Goal: Task Accomplishment & Management: Use online tool/utility

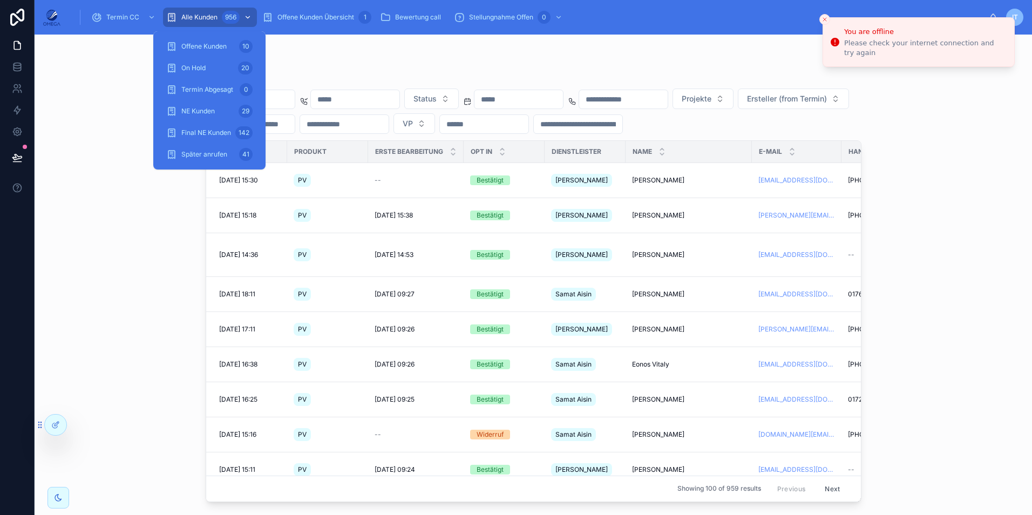
drag, startPoint x: 234, startPoint y: 16, endPoint x: 249, endPoint y: 25, distance: 17.2
click at [234, 16] on div "956" at bounding box center [231, 17] width 18 height 13
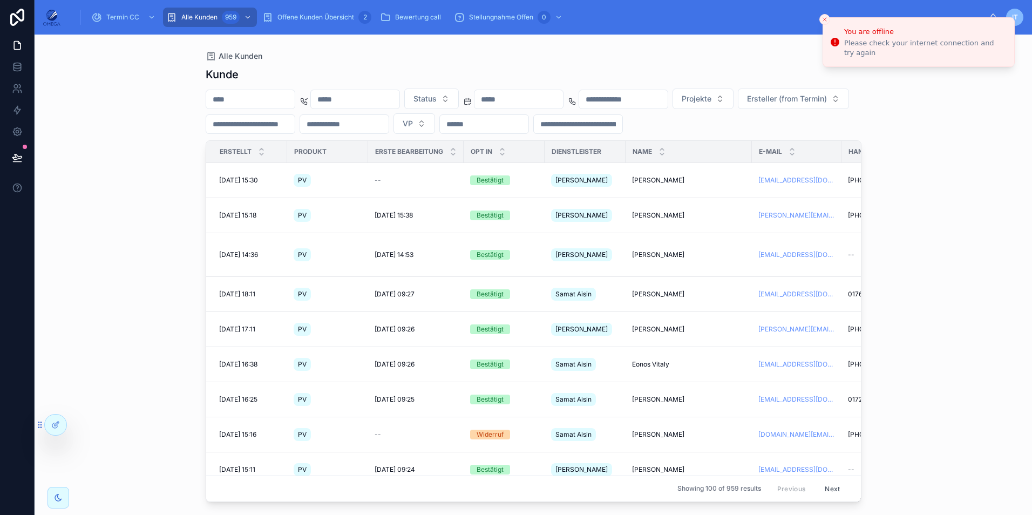
click at [264, 97] on input "text" at bounding box center [250, 99] width 89 height 15
click at [245, 99] on input "text" at bounding box center [250, 99] width 89 height 15
paste input "*********"
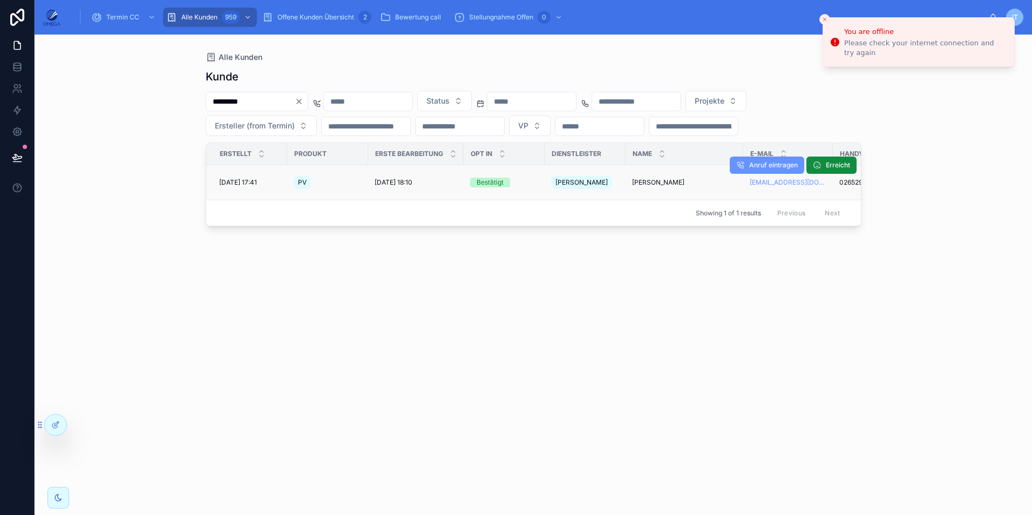
type input "*********"
click at [653, 178] on span "[PERSON_NAME]" at bounding box center [658, 182] width 52 height 9
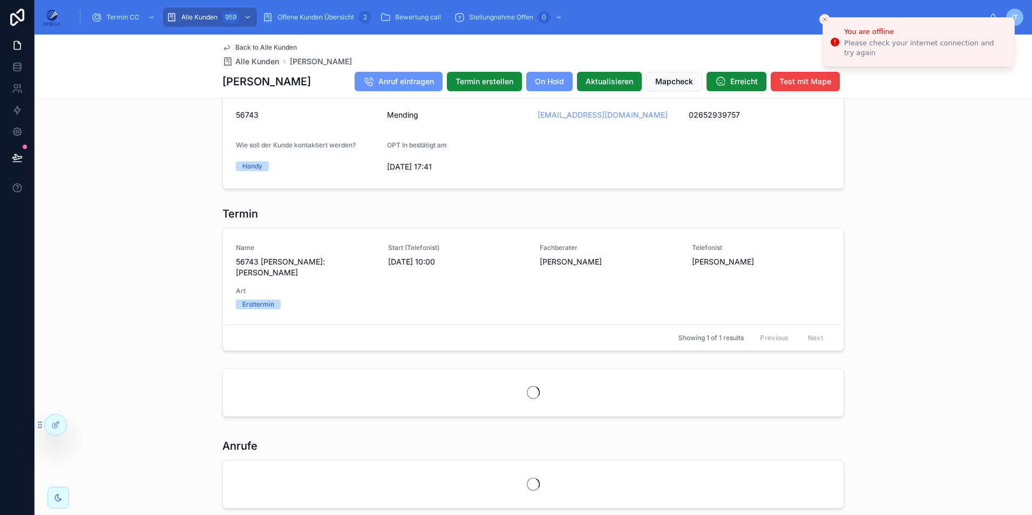
scroll to position [799, 0]
click at [247, 45] on span "Back to Alle Kunden" at bounding box center [266, 47] width 62 height 9
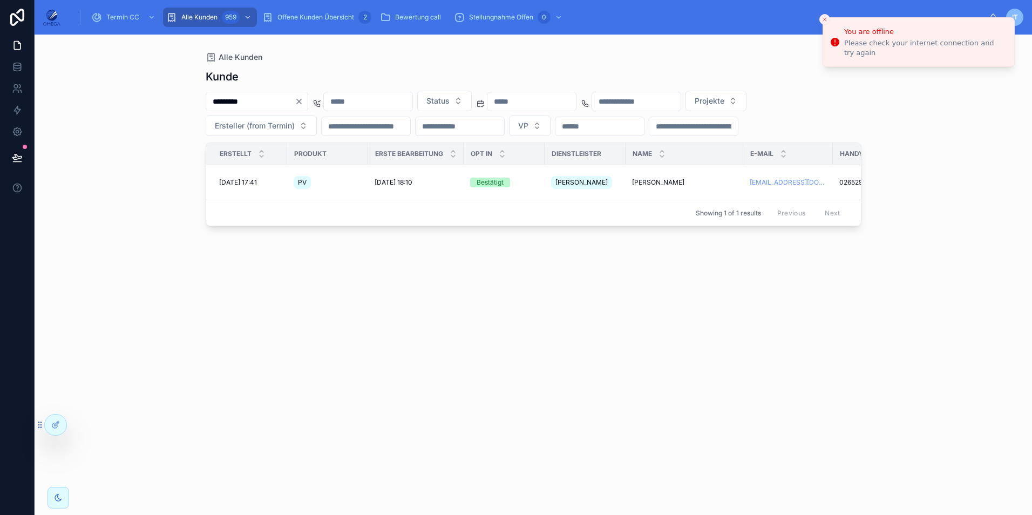
click at [273, 101] on input "*********" at bounding box center [250, 101] width 89 height 15
click at [656, 181] on span "[PERSON_NAME]" at bounding box center [658, 182] width 52 height 9
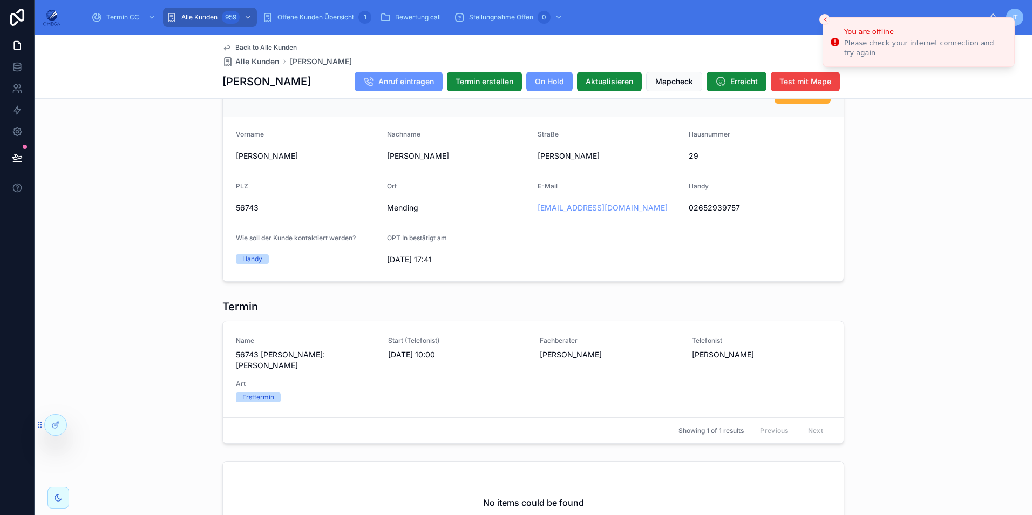
scroll to position [756, 0]
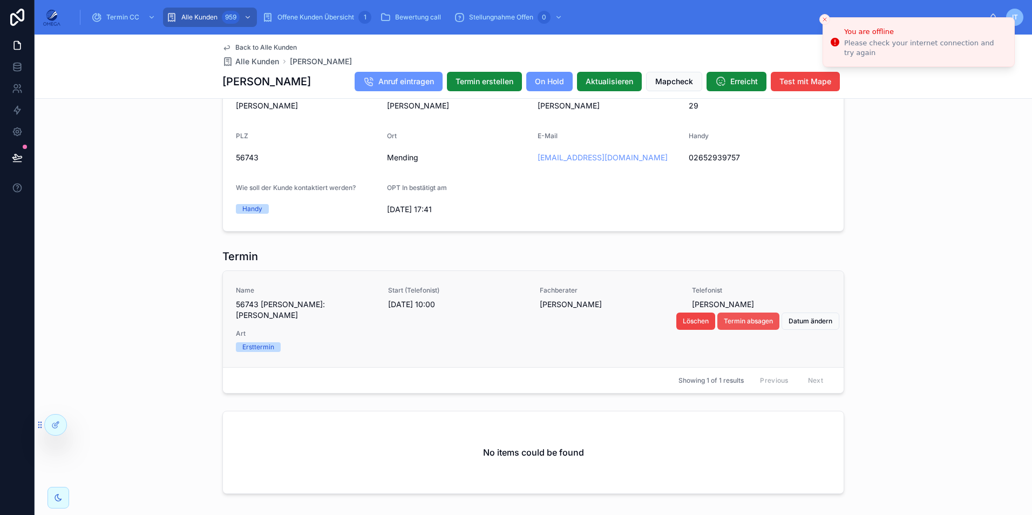
click at [728, 324] on span "Termin absagen" at bounding box center [748, 321] width 49 height 9
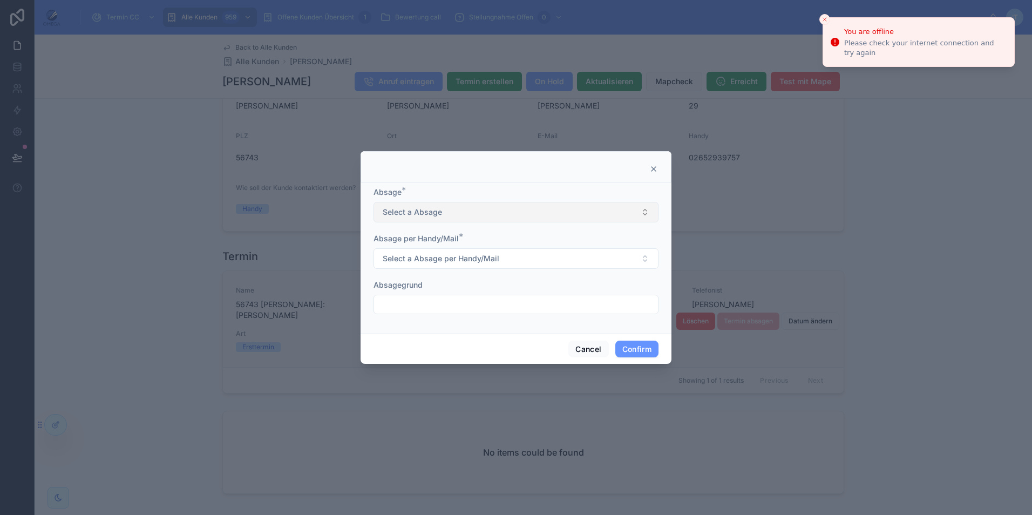
click at [481, 217] on button "Select a Absage" at bounding box center [516, 212] width 285 height 21
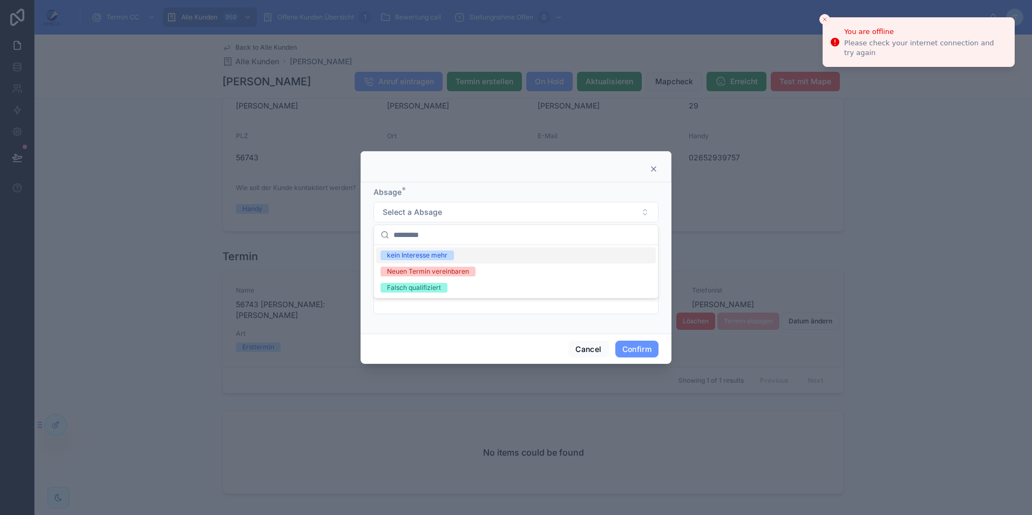
click at [452, 258] on span "kein Interesse mehr" at bounding box center [417, 256] width 73 height 10
click at [435, 256] on span "Select a Absage per Handy/Mail" at bounding box center [441, 258] width 117 height 11
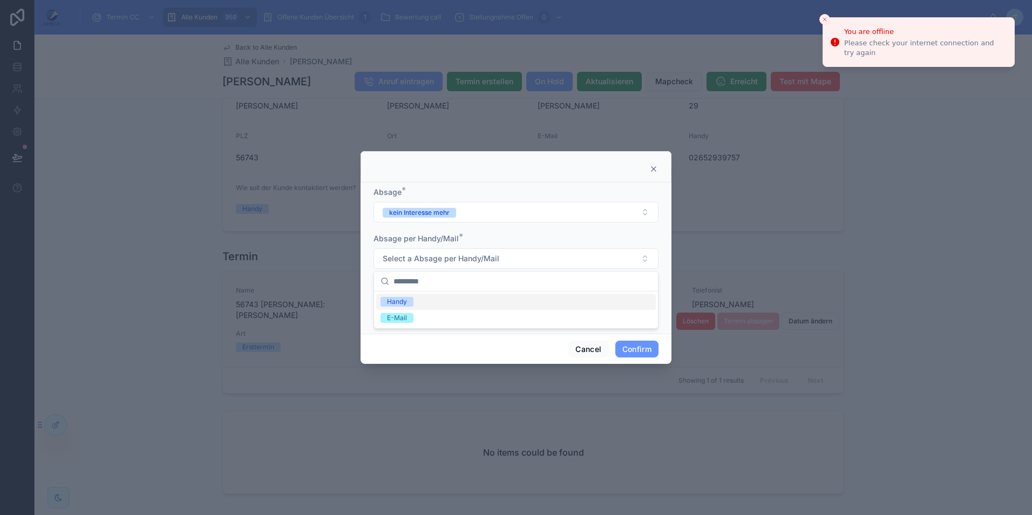
click at [425, 306] on div "Handy" at bounding box center [516, 302] width 280 height 16
click at [422, 306] on input "text" at bounding box center [516, 304] width 284 height 15
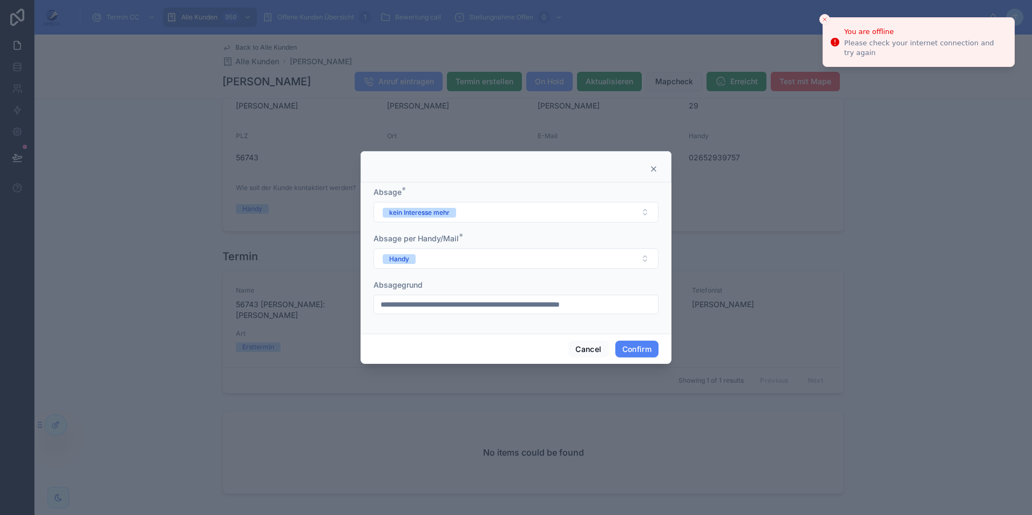
type input "**********"
click at [644, 347] on button "Confirm" at bounding box center [637, 349] width 43 height 17
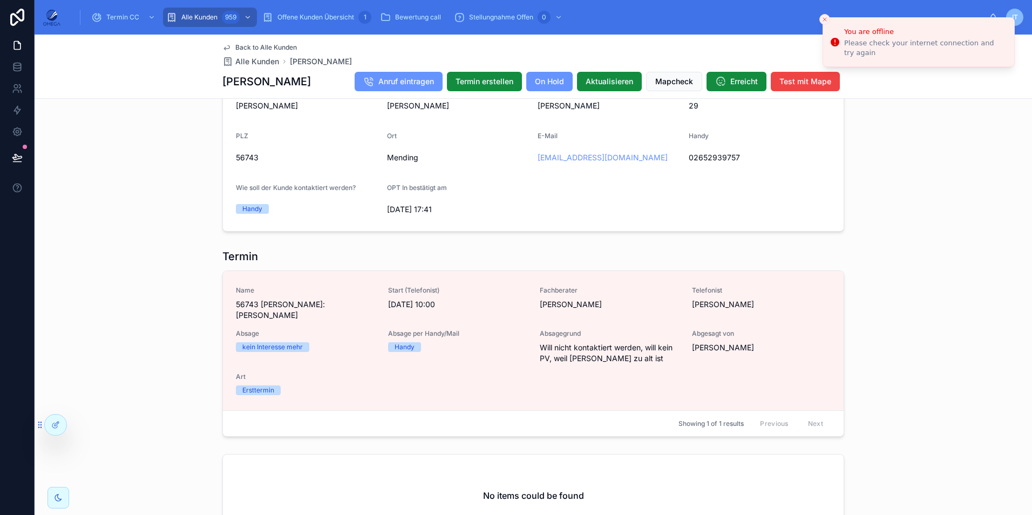
click at [933, 303] on div "Termin Name 56743 [PERSON_NAME]:[PERSON_NAME] Start (Telefonist) [DATE] 10:00 F…" at bounding box center [534, 343] width 998 height 197
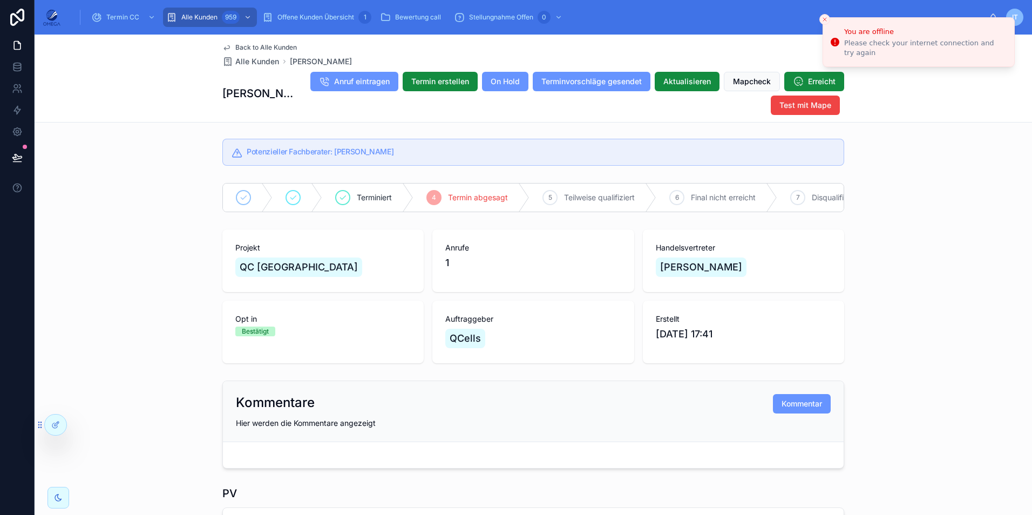
scroll to position [25, 0]
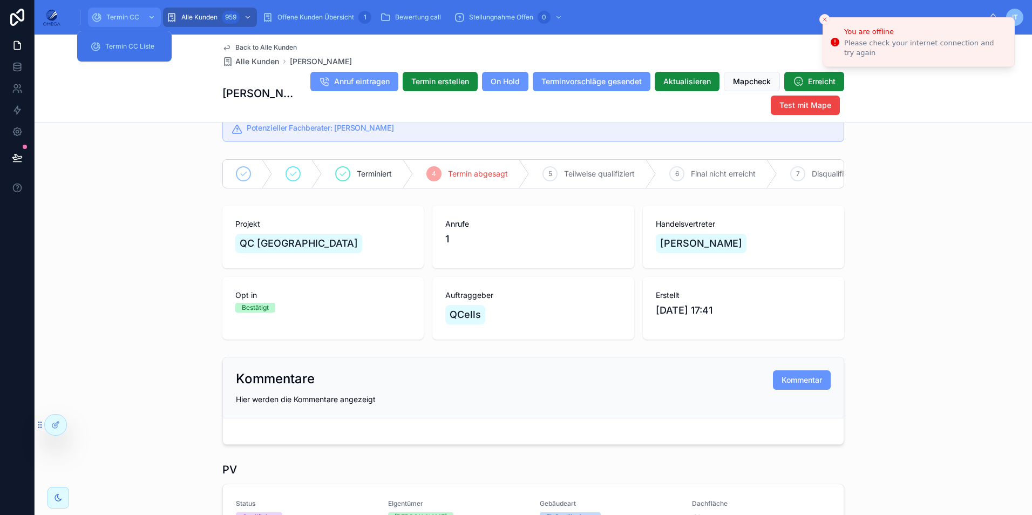
click at [138, 16] on span "Termin CC" at bounding box center [122, 17] width 33 height 9
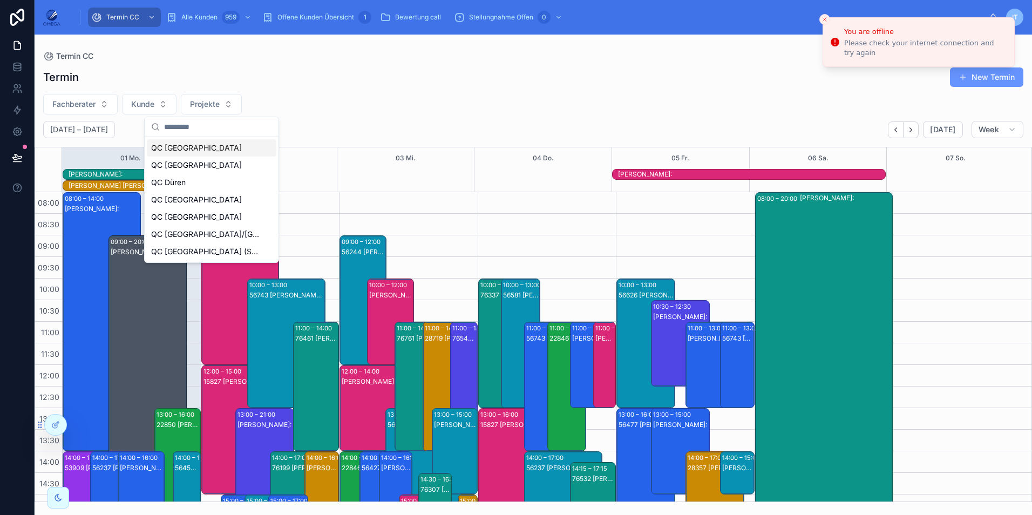
scroll to position [252, 0]
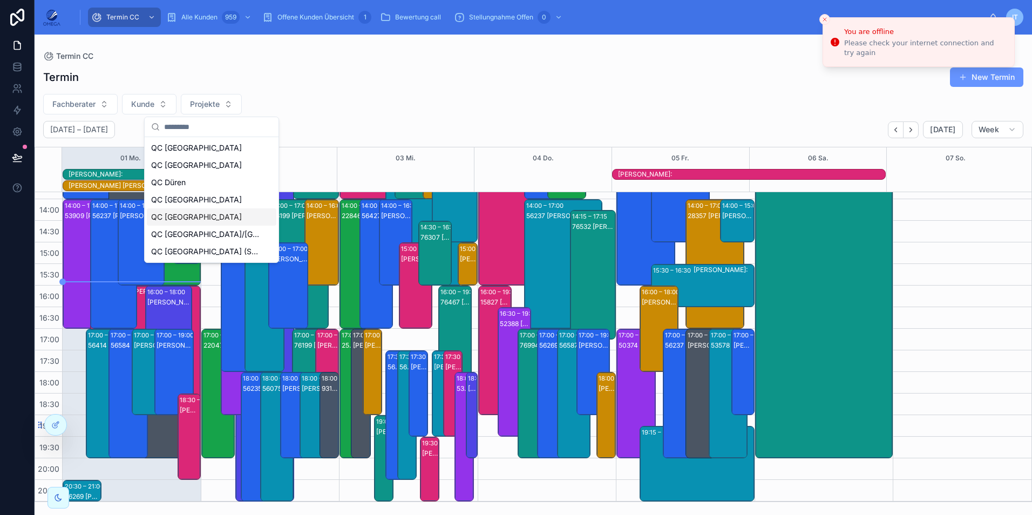
click at [201, 214] on div "QC [GEOGRAPHIC_DATA]" at bounding box center [212, 216] width 130 height 17
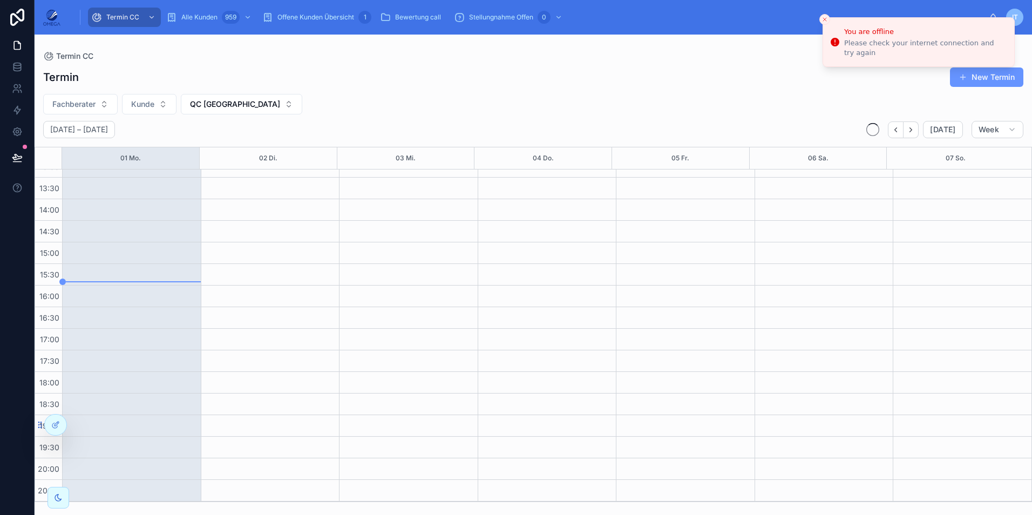
scroll to position [229, 0]
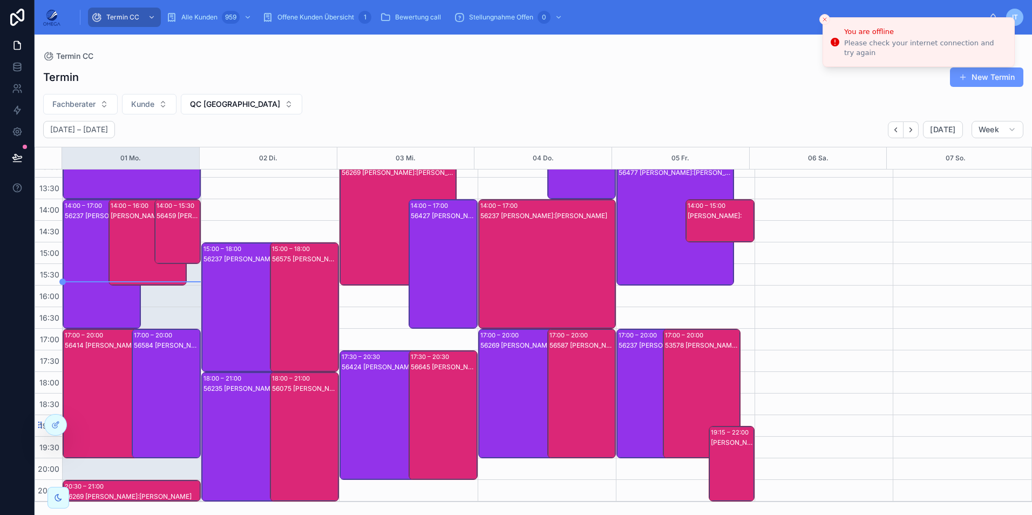
click at [301, 412] on div "56075 [PERSON_NAME]:[PERSON_NAME]" at bounding box center [305, 447] width 66 height 127
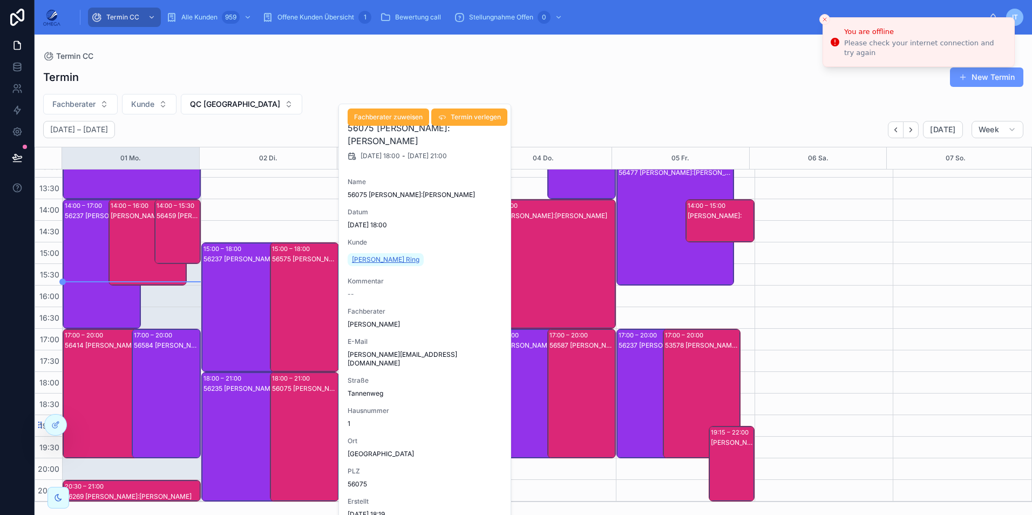
click at [377, 255] on span "[PERSON_NAME] Ring" at bounding box center [385, 259] width 67 height 9
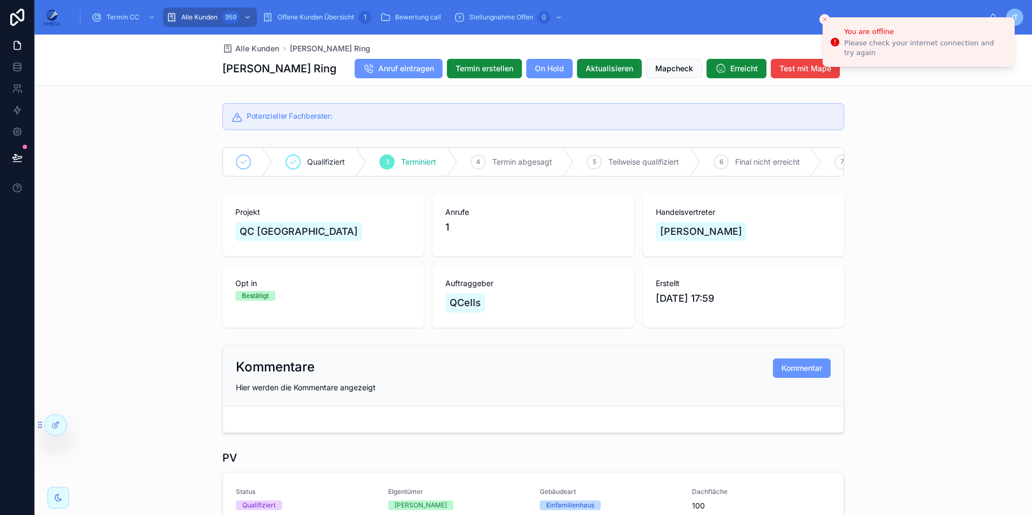
click at [158, 179] on div "Qualifiziert 3 Terminiert 4 Termin abgesagt 5 Teilweise qualifiziert 6 Final ni…" at bounding box center [534, 162] width 998 height 38
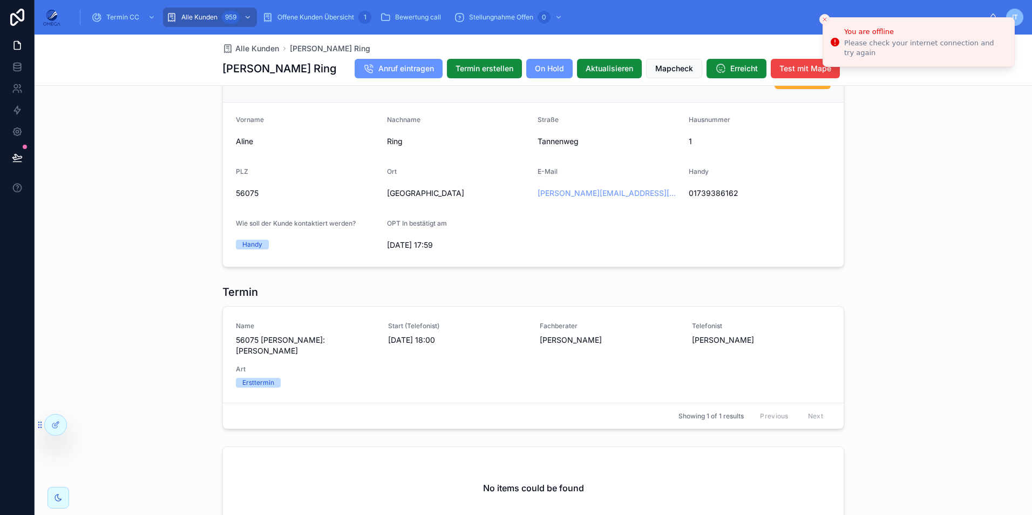
scroll to position [648, 0]
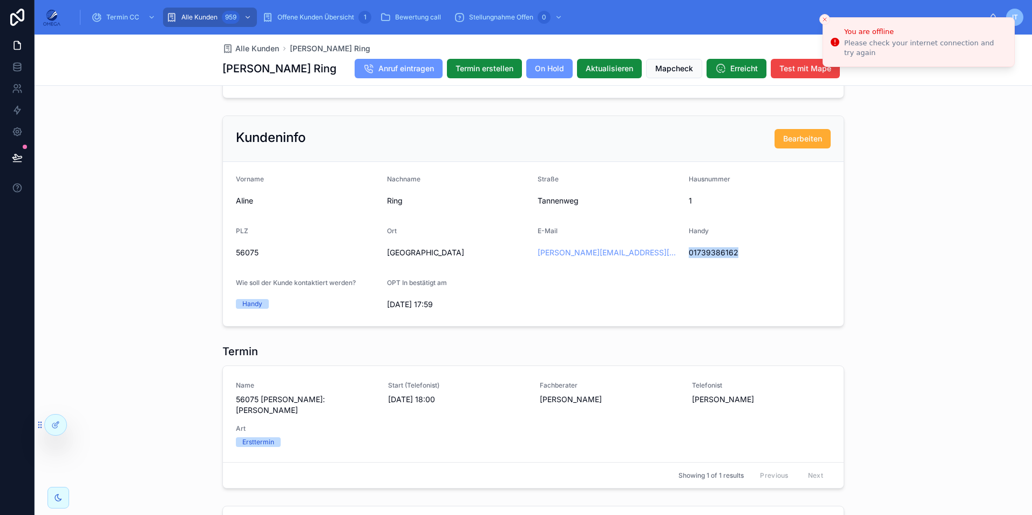
drag, startPoint x: 689, startPoint y: 262, endPoint x: 737, endPoint y: 261, distance: 48.1
click at [737, 258] on span "01739386162" at bounding box center [760, 252] width 143 height 11
copy span "01739386162"
click at [886, 281] on div "Kundeninfo Bearbeiten Vorname [PERSON_NAME] Nachname [GEOGRAPHIC_DATA] 1 PLZ 56…" at bounding box center [534, 221] width 998 height 220
click at [826, 21] on icon "Close toast" at bounding box center [825, 19] width 6 height 6
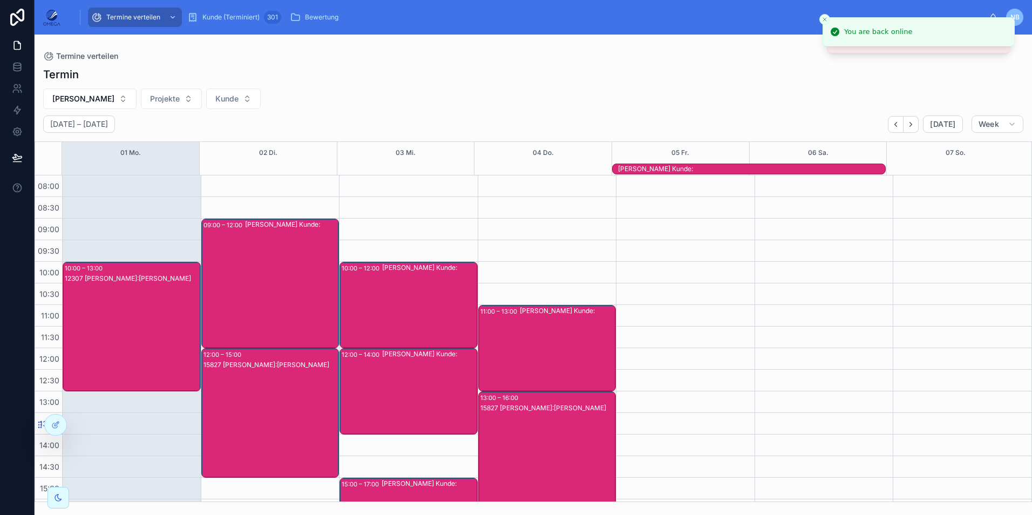
scroll to position [279, 0]
